Goal: Browse casually

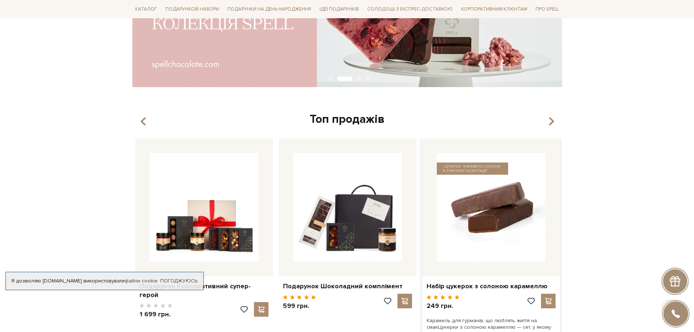
scroll to position [218, 0]
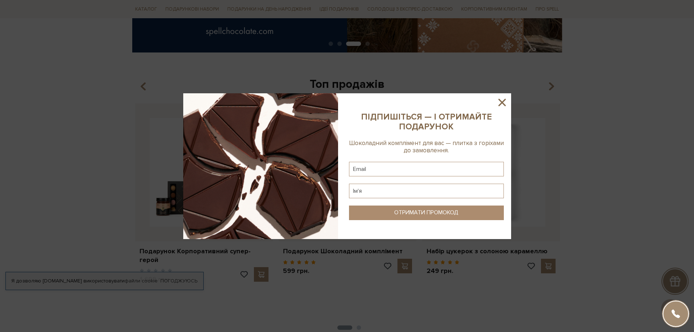
click at [501, 102] on icon at bounding box center [501, 102] width 7 height 7
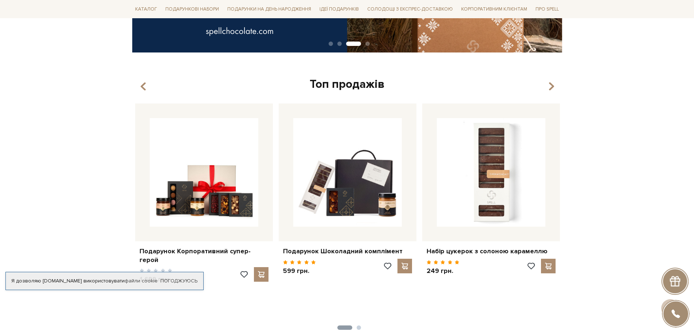
scroll to position [291, 0]
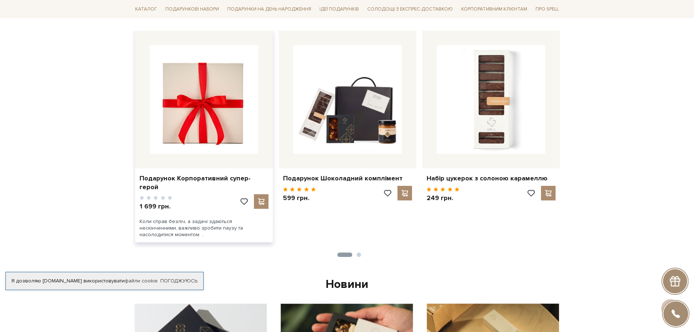
click at [243, 136] on img at bounding box center [204, 99] width 109 height 109
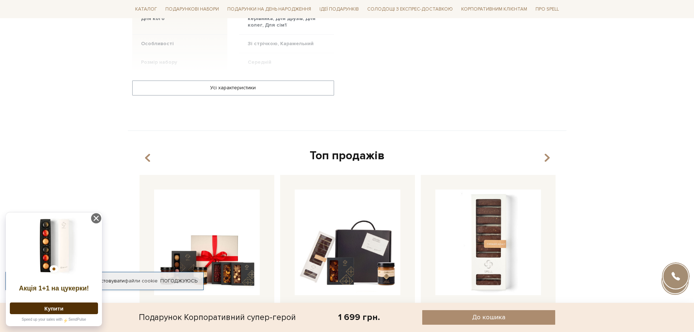
scroll to position [583, 0]
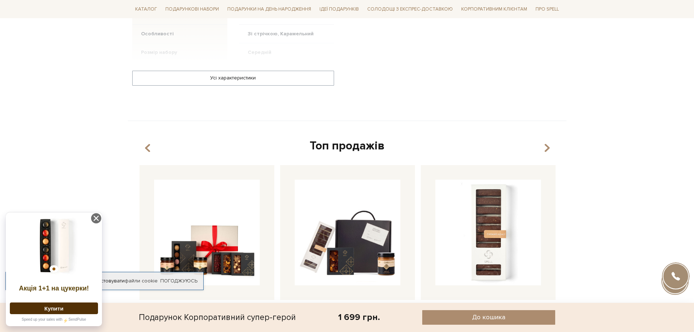
click at [75, 287] on strong "Акція 1+1 на цукерки!" at bounding box center [54, 287] width 70 height 7
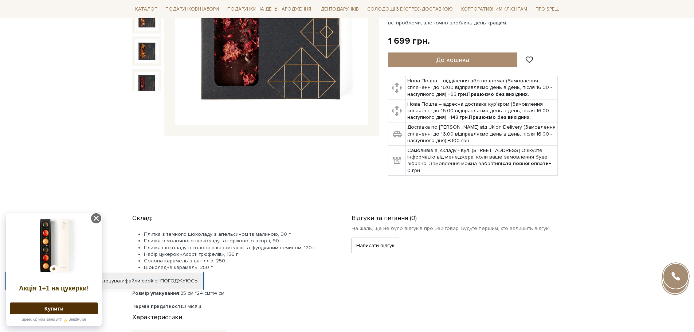
scroll to position [0, 0]
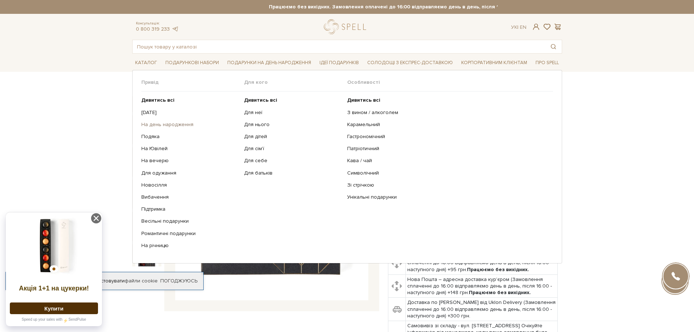
click at [169, 124] on link "На день народження" at bounding box center [190, 124] width 98 height 7
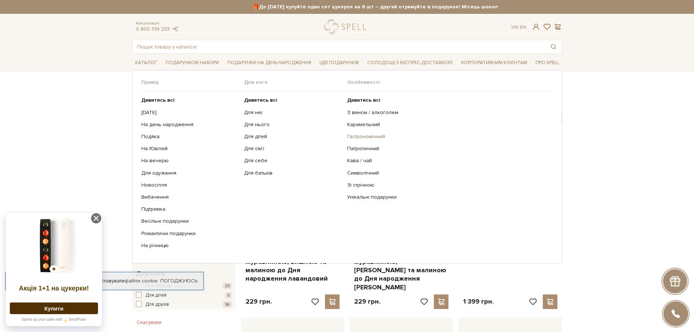
click at [370, 136] on link "Гастрономічний" at bounding box center [447, 136] width 200 height 7
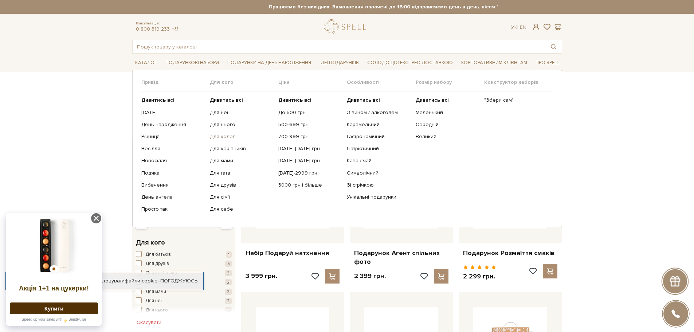
click at [224, 137] on link "Для колег" at bounding box center [241, 136] width 63 height 7
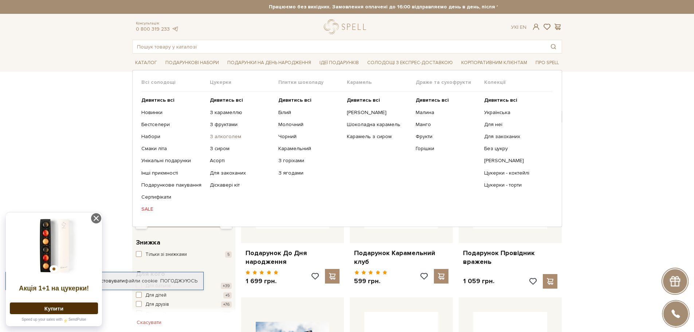
click at [226, 137] on link "З алкоголем" at bounding box center [241, 136] width 63 height 7
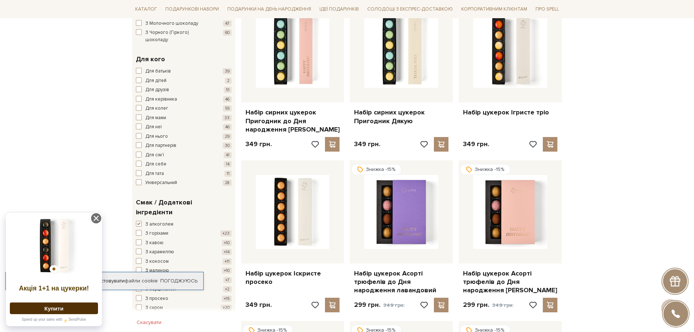
scroll to position [437, 0]
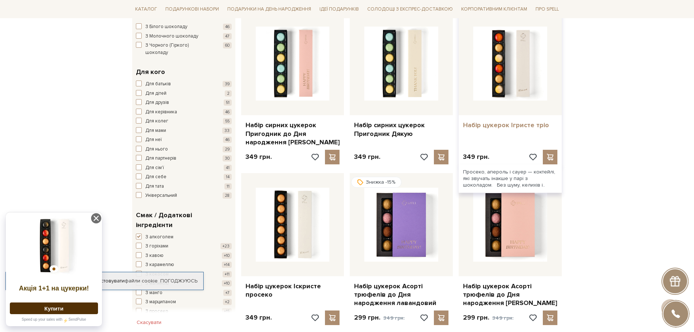
click at [521, 123] on link "Набір цукерок Ігристе тріо" at bounding box center [510, 125] width 94 height 8
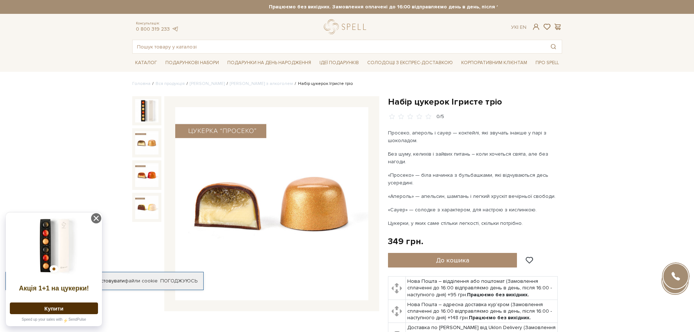
click at [156, 137] on img at bounding box center [146, 142] width 23 height 23
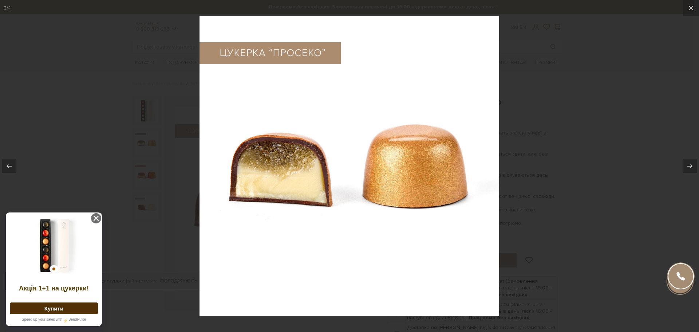
click at [145, 173] on div at bounding box center [349, 166] width 699 height 332
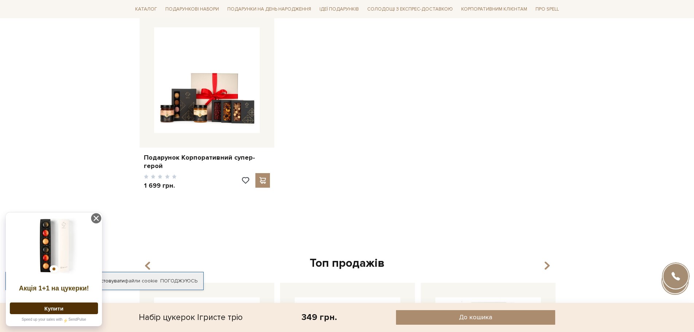
scroll to position [1092, 0]
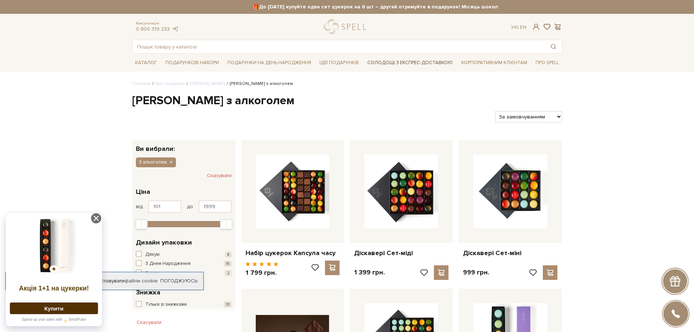
click at [413, 61] on link "Солодощі з експрес-доставкою" at bounding box center [409, 62] width 91 height 12
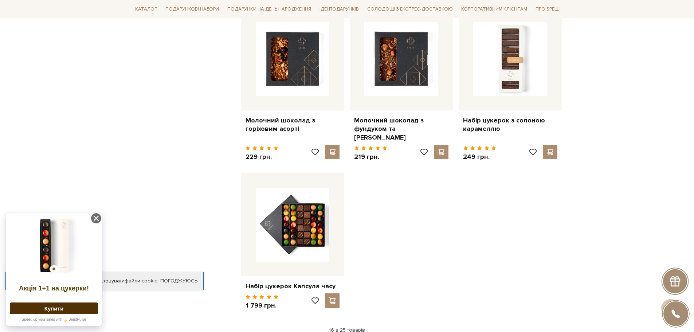
scroll to position [765, 0]
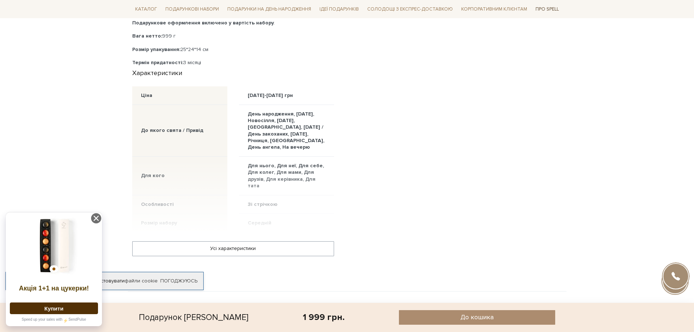
scroll to position [473, 0]
